Goal: Task Accomplishment & Management: Manage account settings

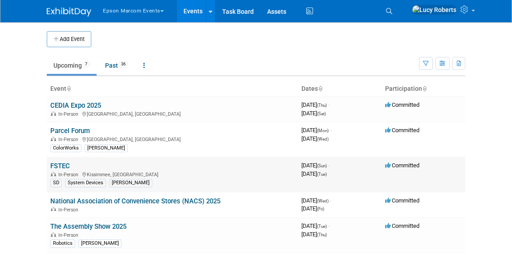
click at [62, 166] on link "FSTEC" at bounding box center [60, 166] width 20 height 8
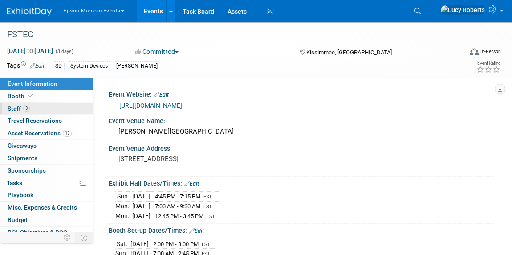
click at [42, 110] on link "3 Staff 3" at bounding box center [46, 109] width 93 height 12
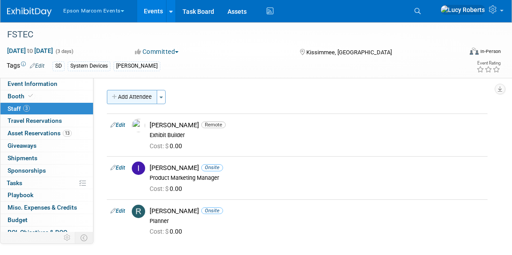
click at [124, 95] on button "Add Attendee" at bounding box center [132, 97] width 50 height 14
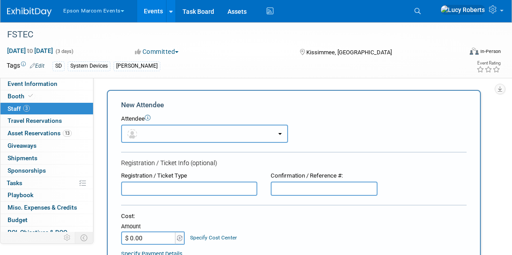
click at [161, 131] on button "button" at bounding box center [204, 134] width 167 height 18
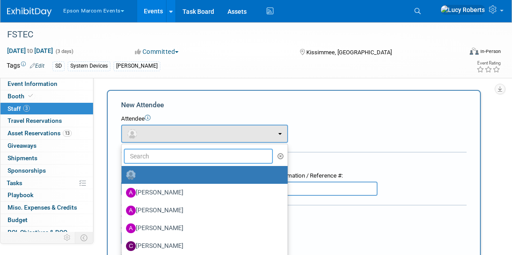
click at [150, 156] on input "text" at bounding box center [198, 156] width 149 height 15
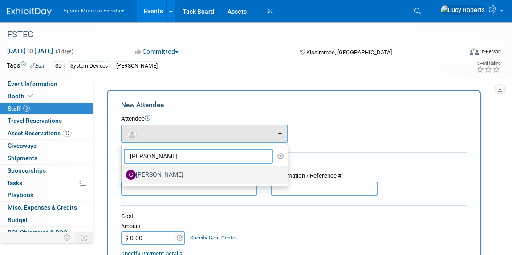
type input "[PERSON_NAME]"
click at [147, 178] on label "[PERSON_NAME]" at bounding box center [202, 175] width 153 height 14
click at [123, 177] on input "[PERSON_NAME]" at bounding box center [120, 174] width 6 height 6
select select "f8df8b72-d7af-4229-8ca6-739f306e3b37"
select select "200"
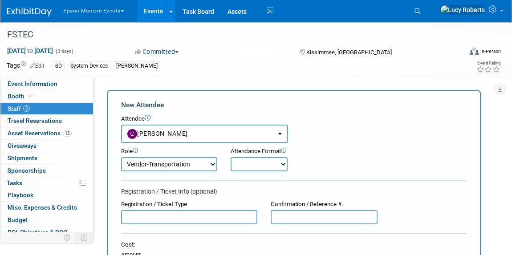
click at [247, 166] on select "Onsite Remote" at bounding box center [258, 164] width 57 height 14
select select "2"
click at [230, 157] on select "Onsite Remote" at bounding box center [258, 164] width 57 height 14
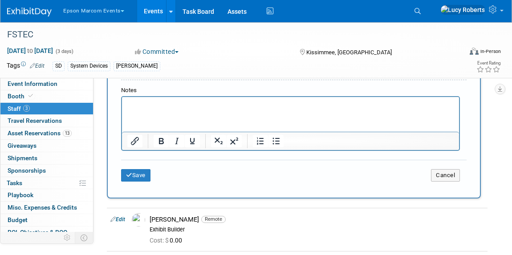
scroll to position [283, 0]
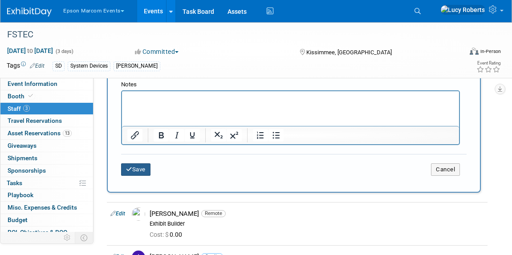
click at [139, 170] on button "Save" at bounding box center [135, 169] width 29 height 12
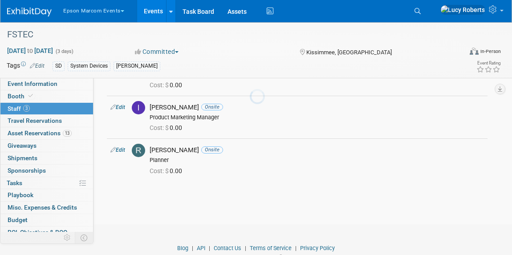
scroll to position [134, 0]
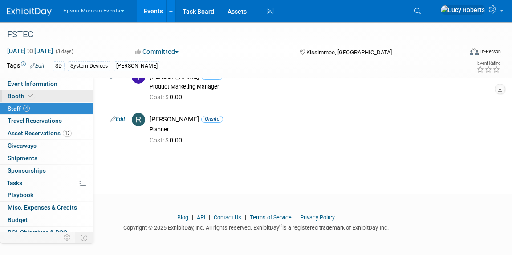
click at [55, 97] on link "Booth" at bounding box center [46, 96] width 93 height 12
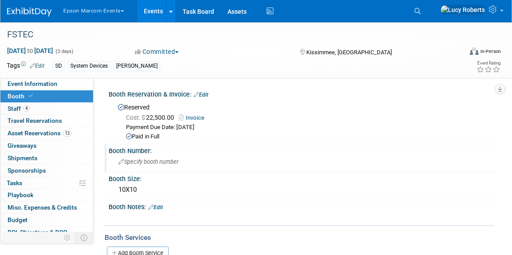
click at [169, 165] on div "Specify booth number" at bounding box center [301, 162] width 372 height 14
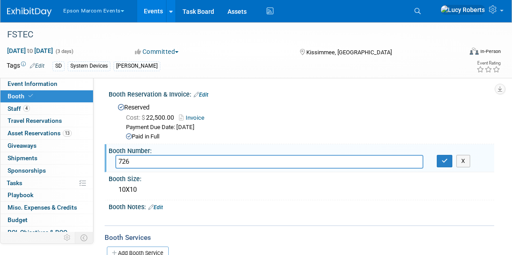
type input "726"
click at [226, 207] on div "Booth Notes: Edit" at bounding box center [301, 206] width 385 height 12
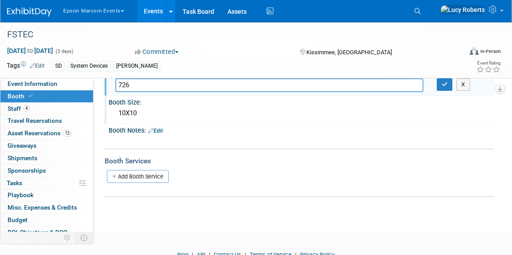
scroll to position [81, 0]
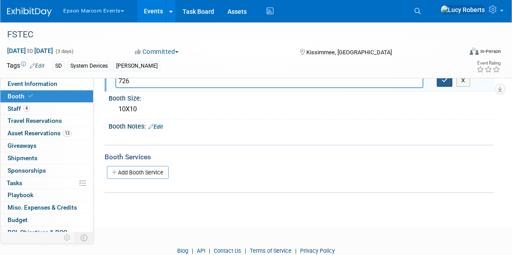
click at [440, 79] on button "button" at bounding box center [445, 80] width 16 height 12
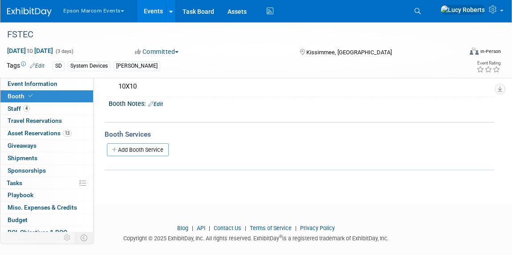
scroll to position [113, 0]
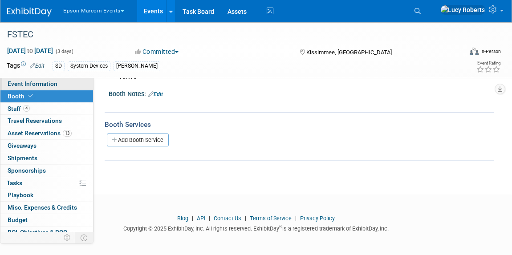
click at [53, 81] on span "Event Information" at bounding box center [33, 83] width 50 height 7
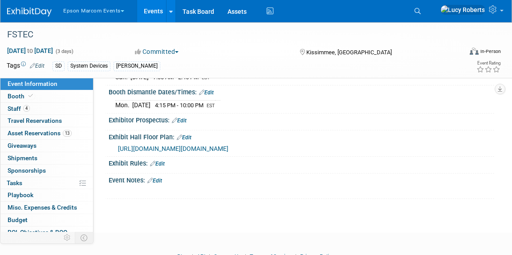
scroll to position [162, 0]
